Goal: Task Accomplishment & Management: Use online tool/utility

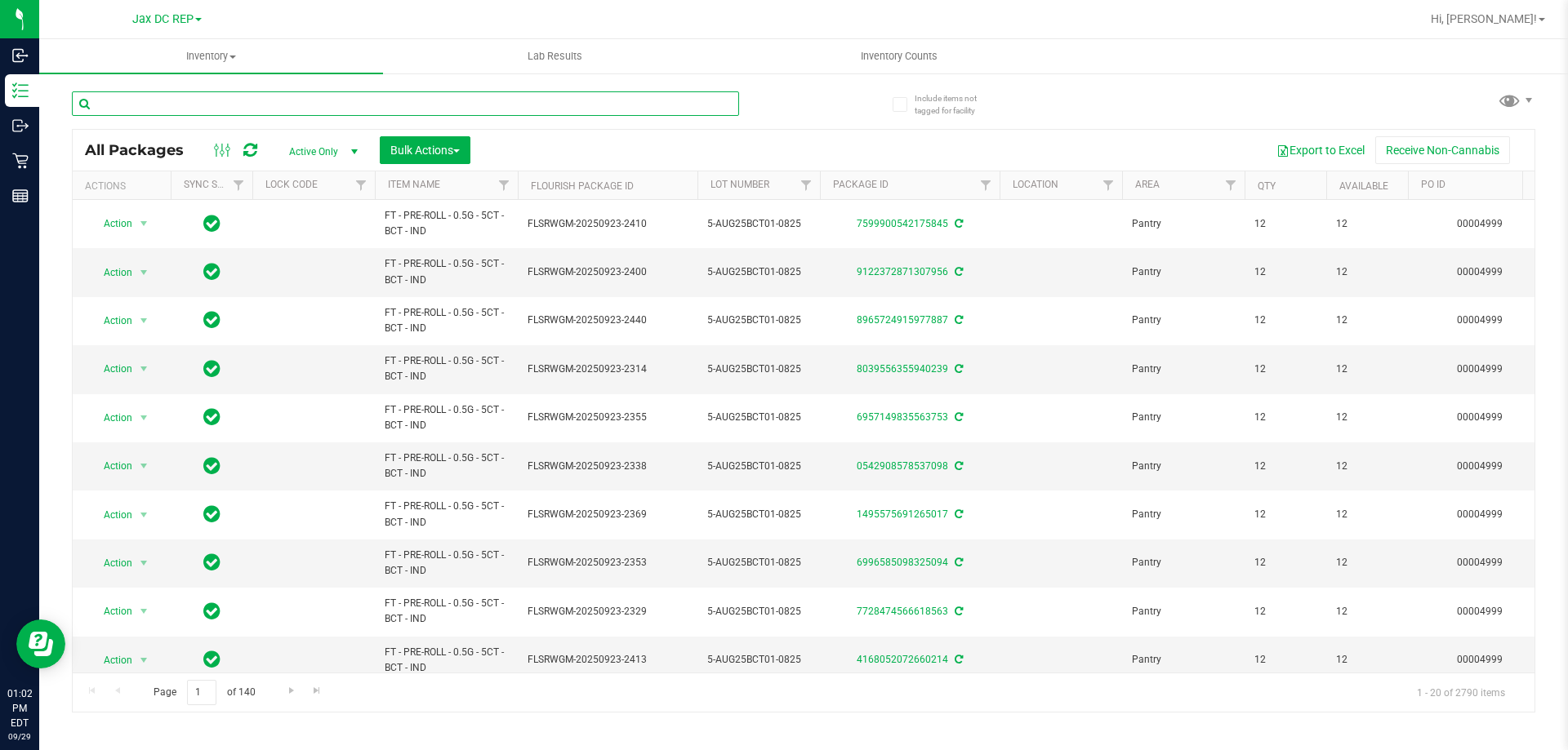
click at [188, 109] on input "text" at bounding box center [405, 103] width 667 height 25
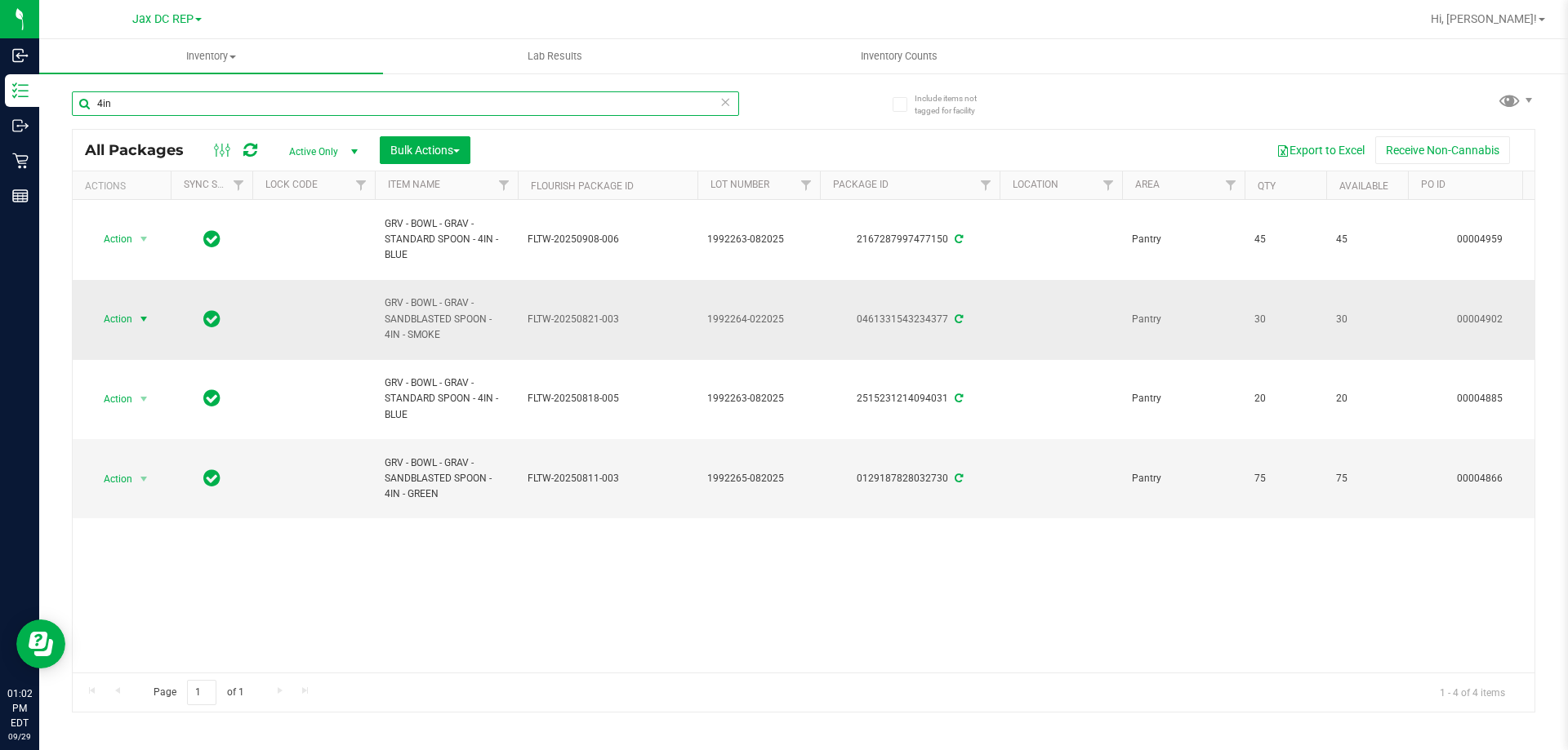
type input "4in"
click at [104, 318] on span "Action" at bounding box center [111, 319] width 44 height 23
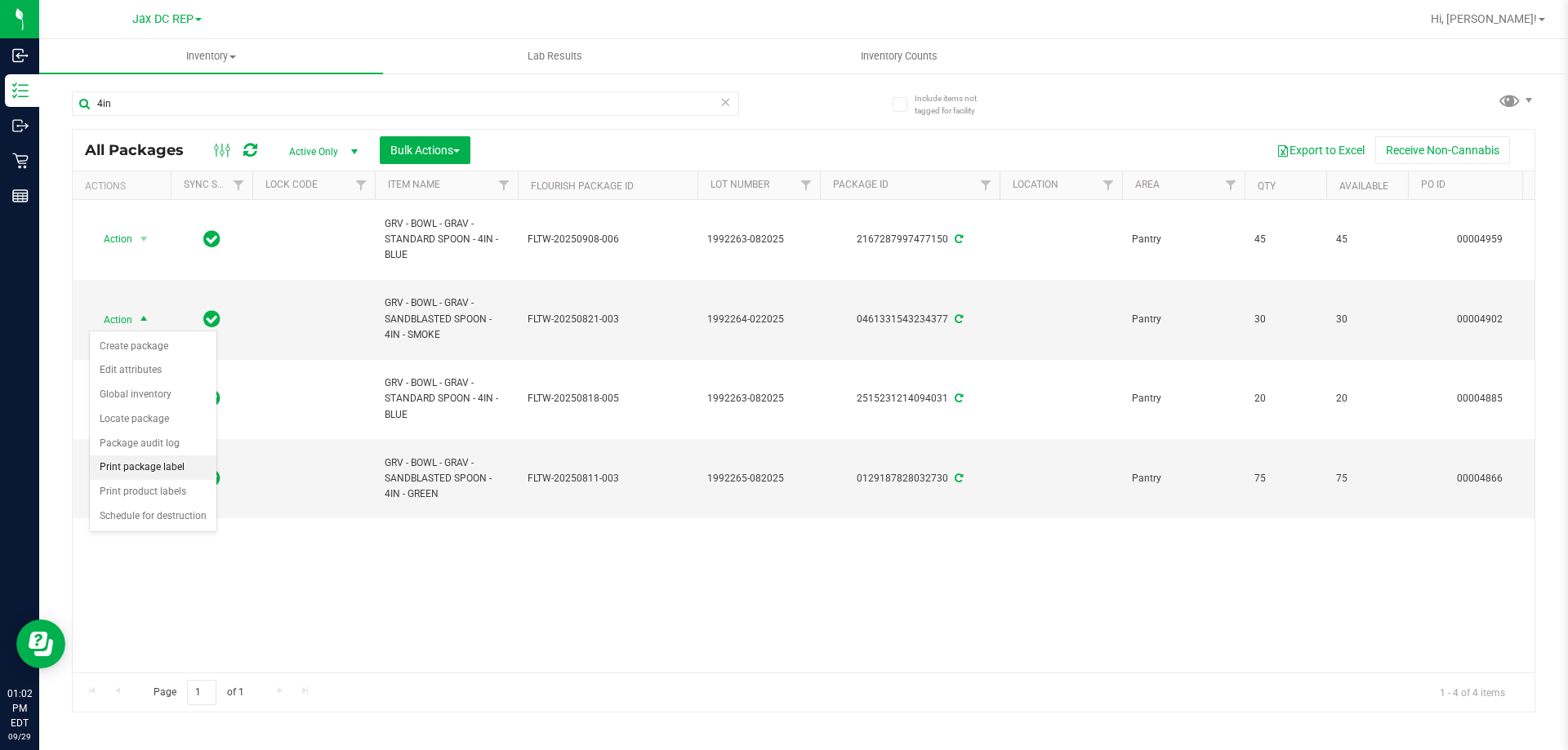
click at [107, 467] on li "Print package label" at bounding box center [153, 468] width 127 height 25
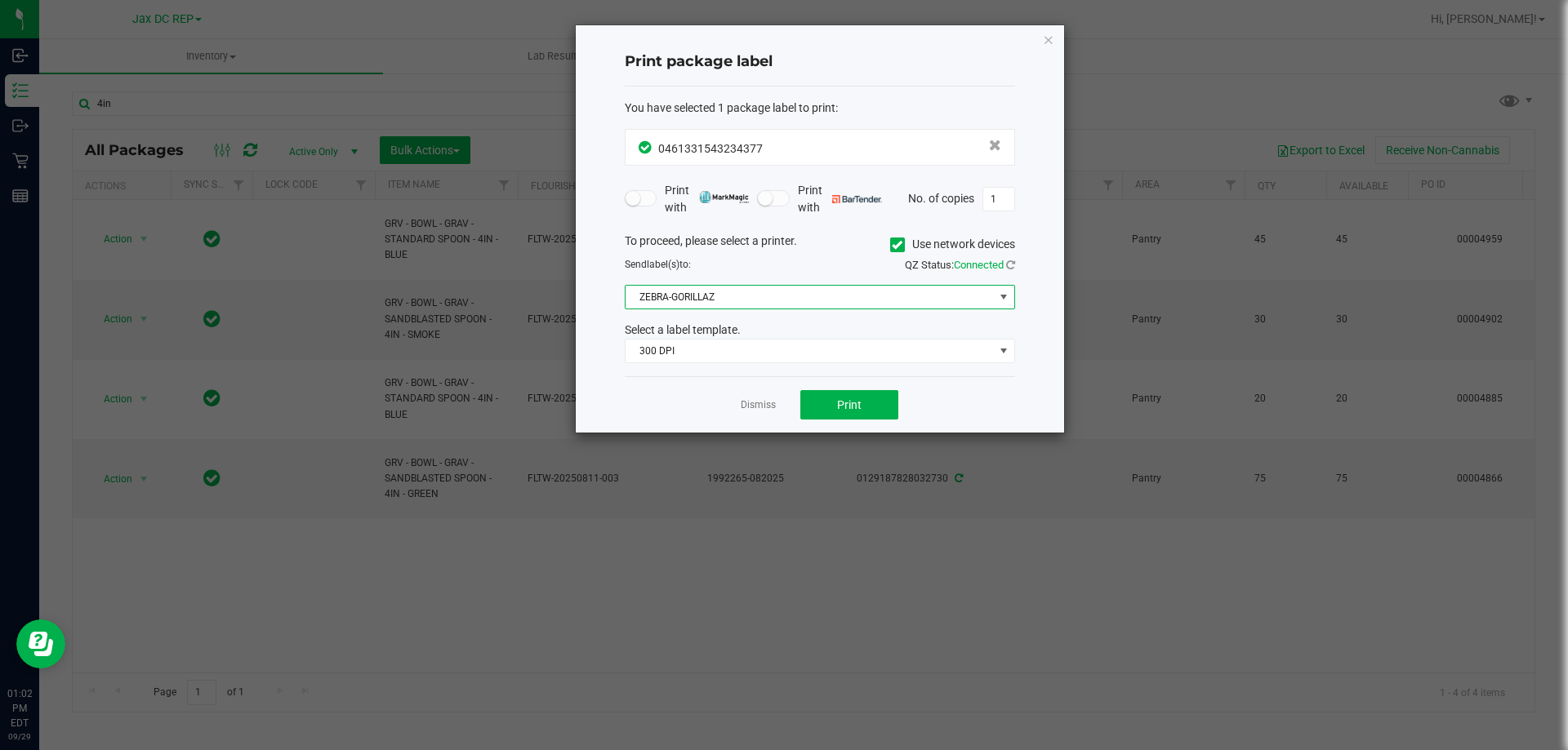
click at [999, 302] on span at bounding box center [1003, 297] width 13 height 13
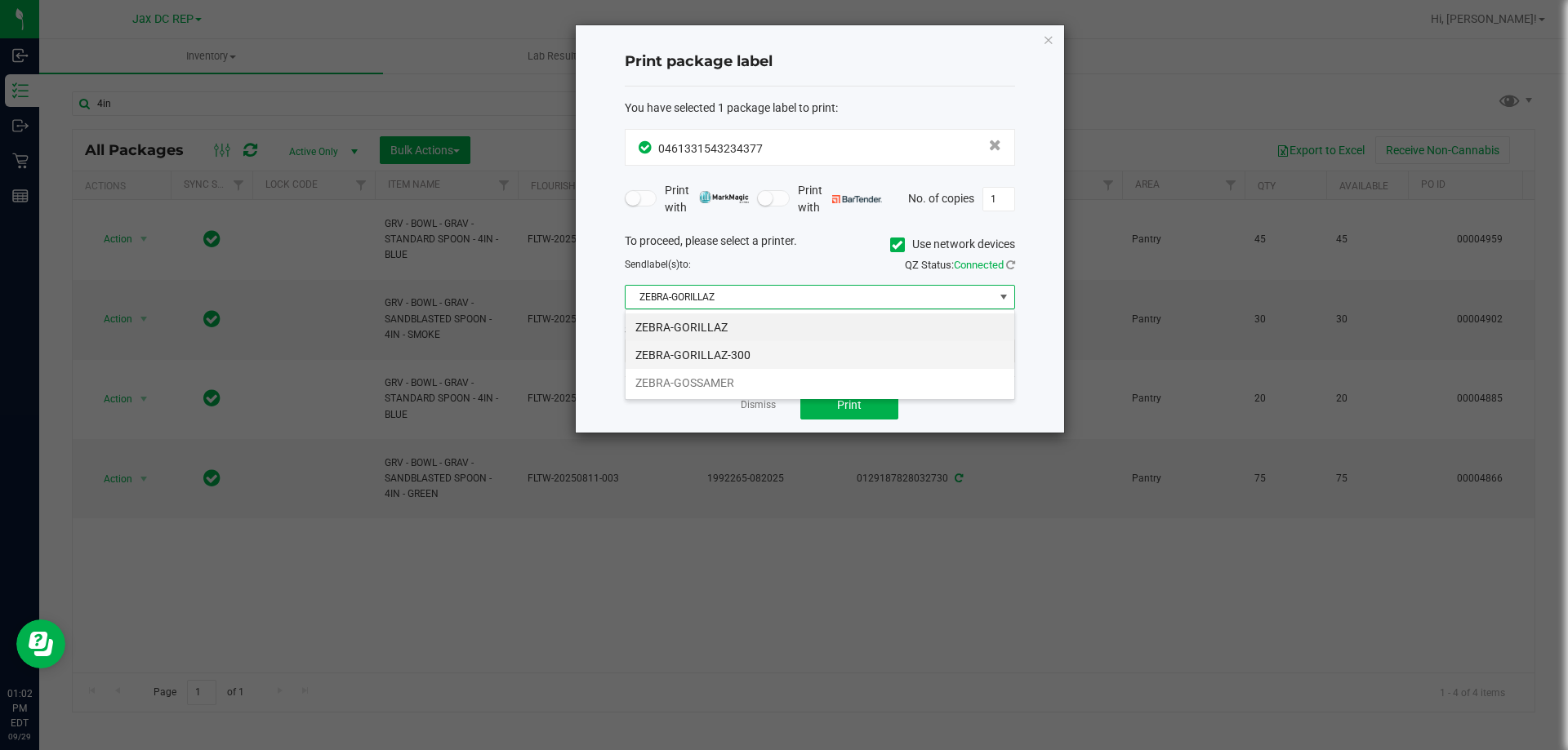
scroll to position [25, 390]
click at [670, 354] on li "ZEBRA-GORILLAZ-300" at bounding box center [819, 355] width 388 height 27
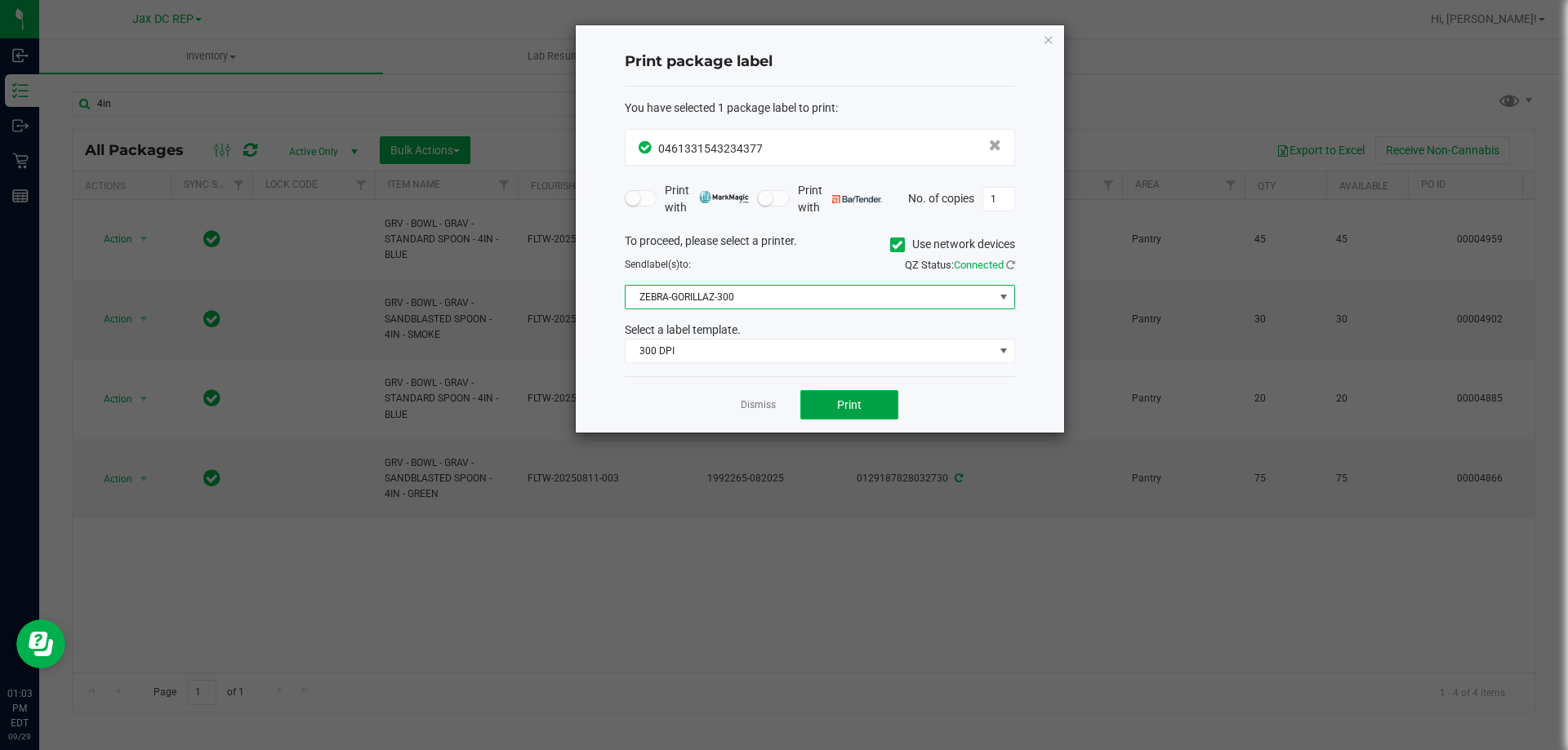
click at [871, 409] on button "Print" at bounding box center [849, 404] width 98 height 29
drag, startPoint x: 757, startPoint y: 406, endPoint x: 759, endPoint y: 362, distance: 44.0
click at [759, 370] on div "Print package label You have selected 1 package label to print : 04613315432343…" at bounding box center [820, 229] width 488 height 408
